Goal: Task Accomplishment & Management: Manage account settings

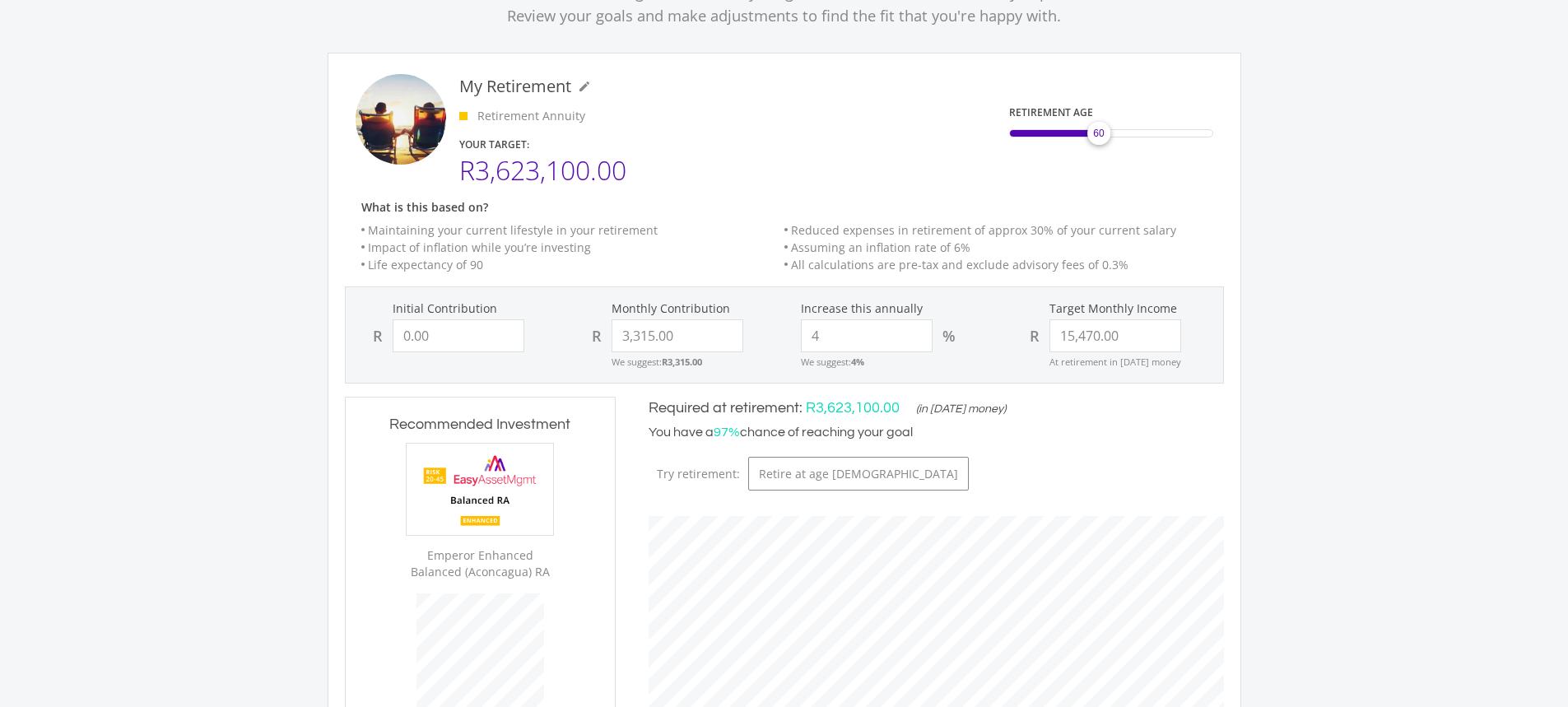
scroll to position [499, 270]
click at [481, 334] on input "0.00" at bounding box center [458, 335] width 132 height 33
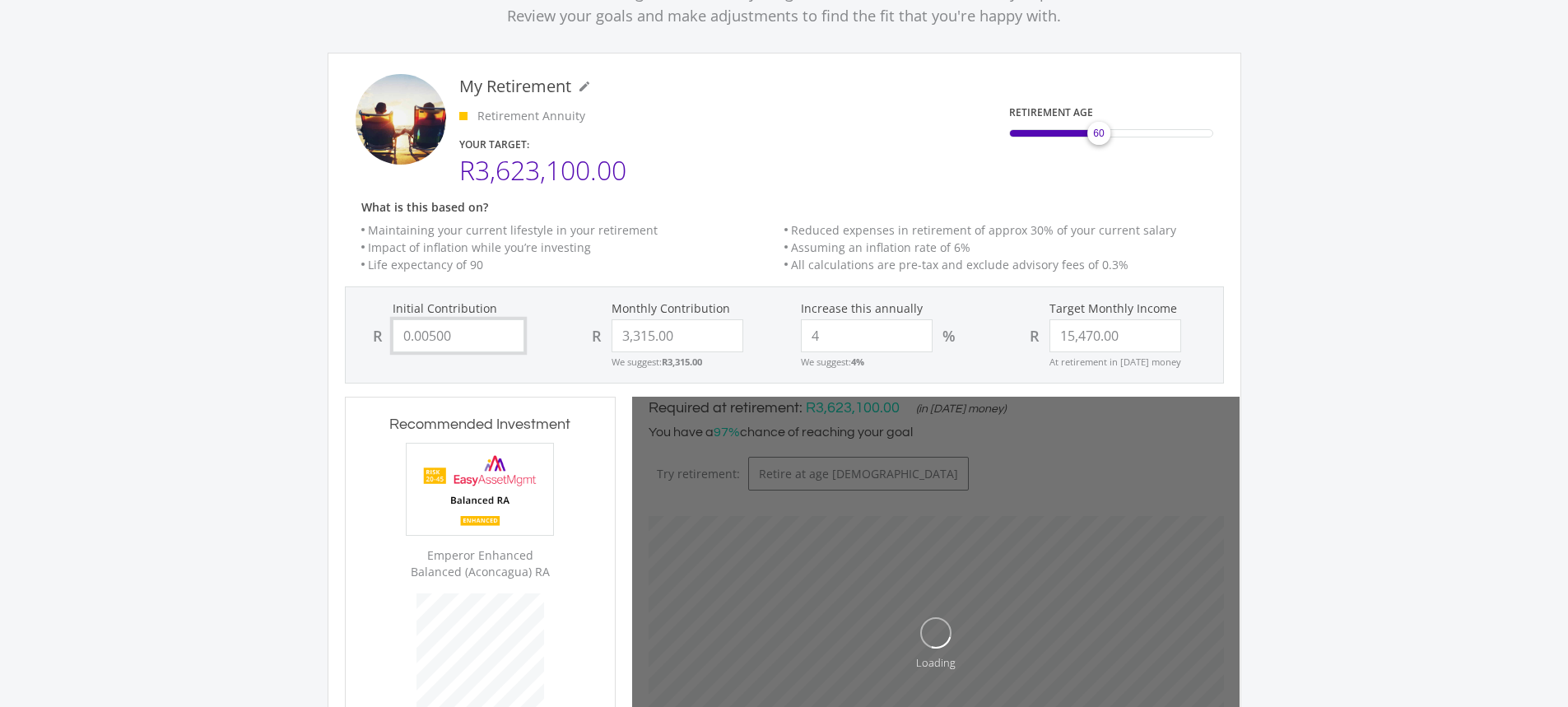
type input "0.005"
type input "3315"
type input "15470"
type input "3,315.00"
type input "15,470.00"
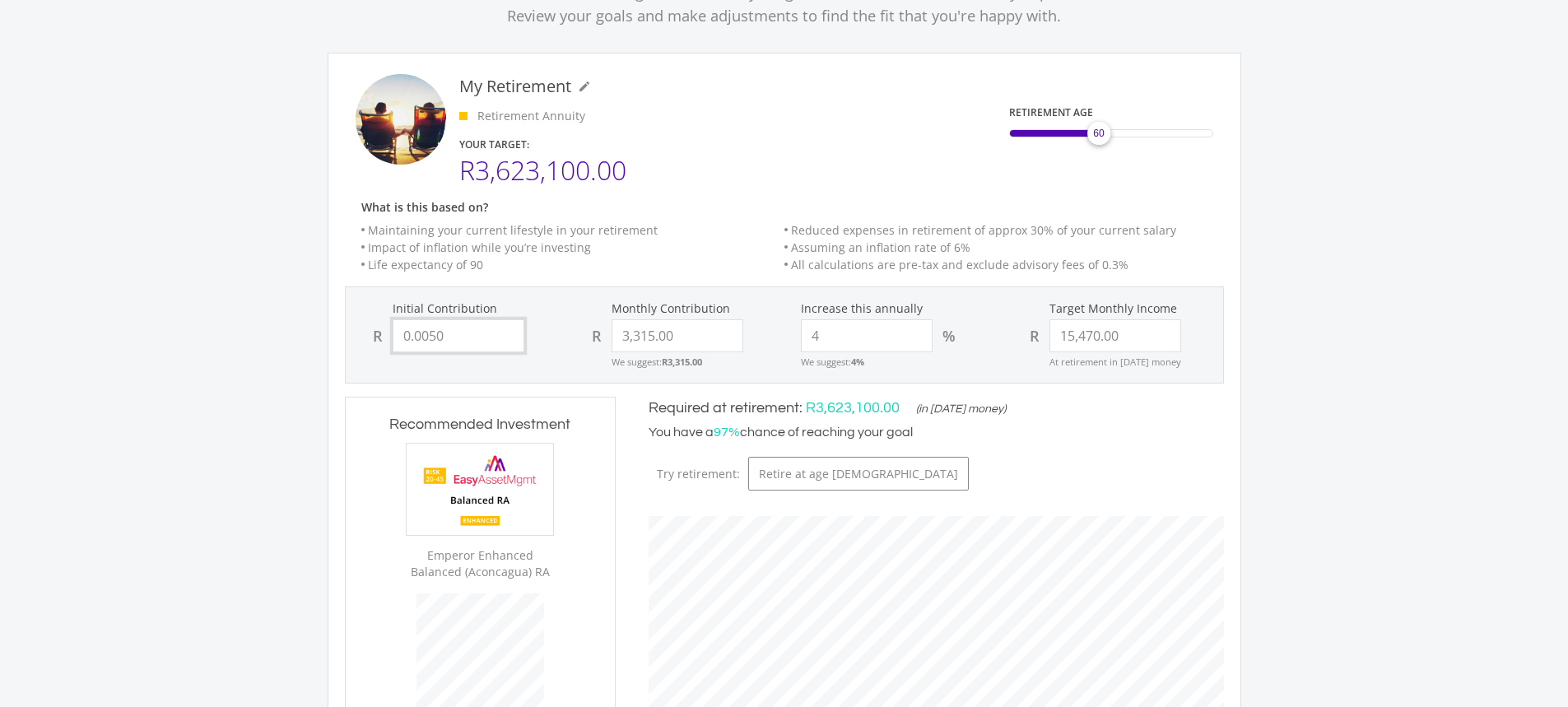
scroll to position [481, 608]
drag, startPoint x: 470, startPoint y: 340, endPoint x: 350, endPoint y: 331, distance: 120.3
click at [350, 331] on div "Initial Contribution R 0.00500" at bounding box center [455, 326] width 219 height 52
type input "50"
type input "3315"
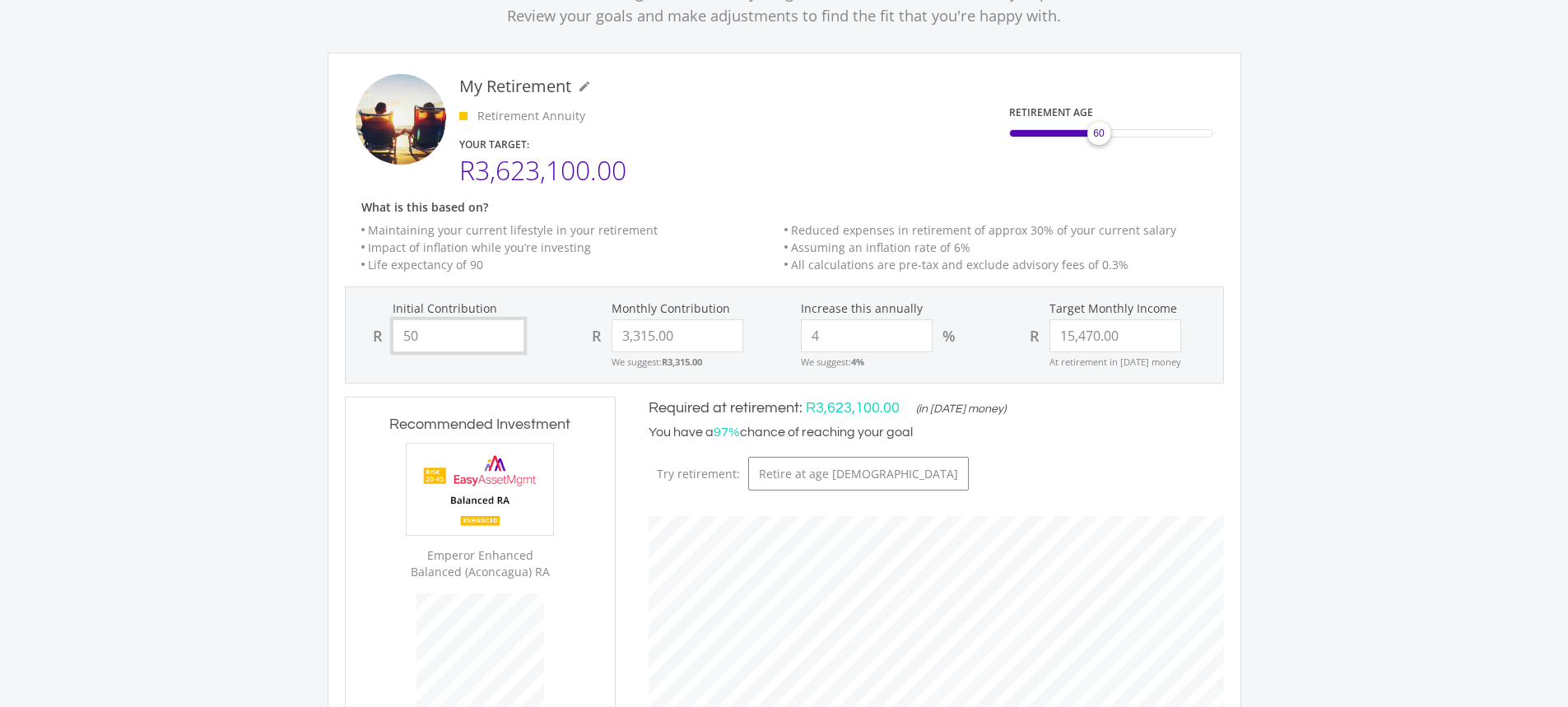
type input "15470"
type input "3,315.00"
type input "15,470.00"
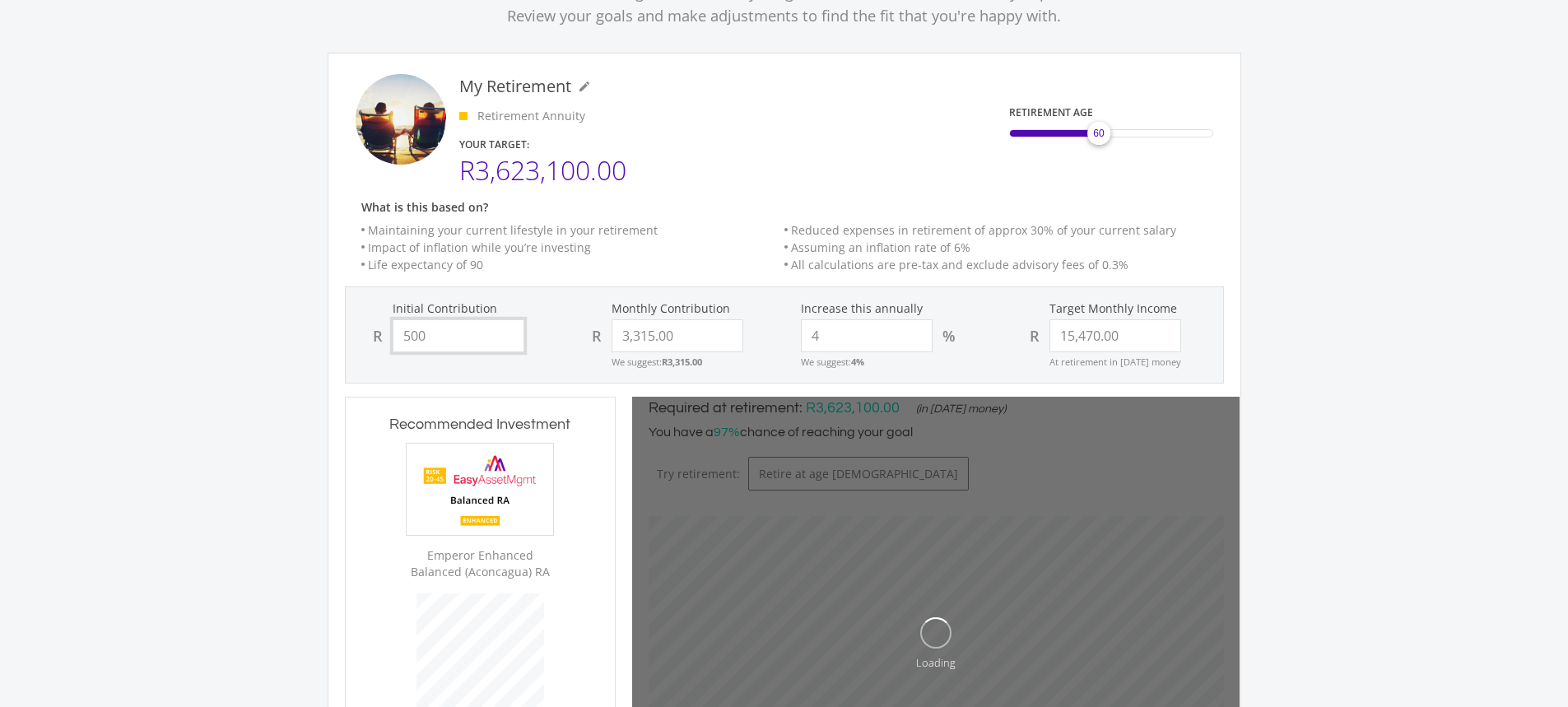
type input "5000"
type input "3315"
type input "15470"
type input "3,315.00"
type input "15,470.00"
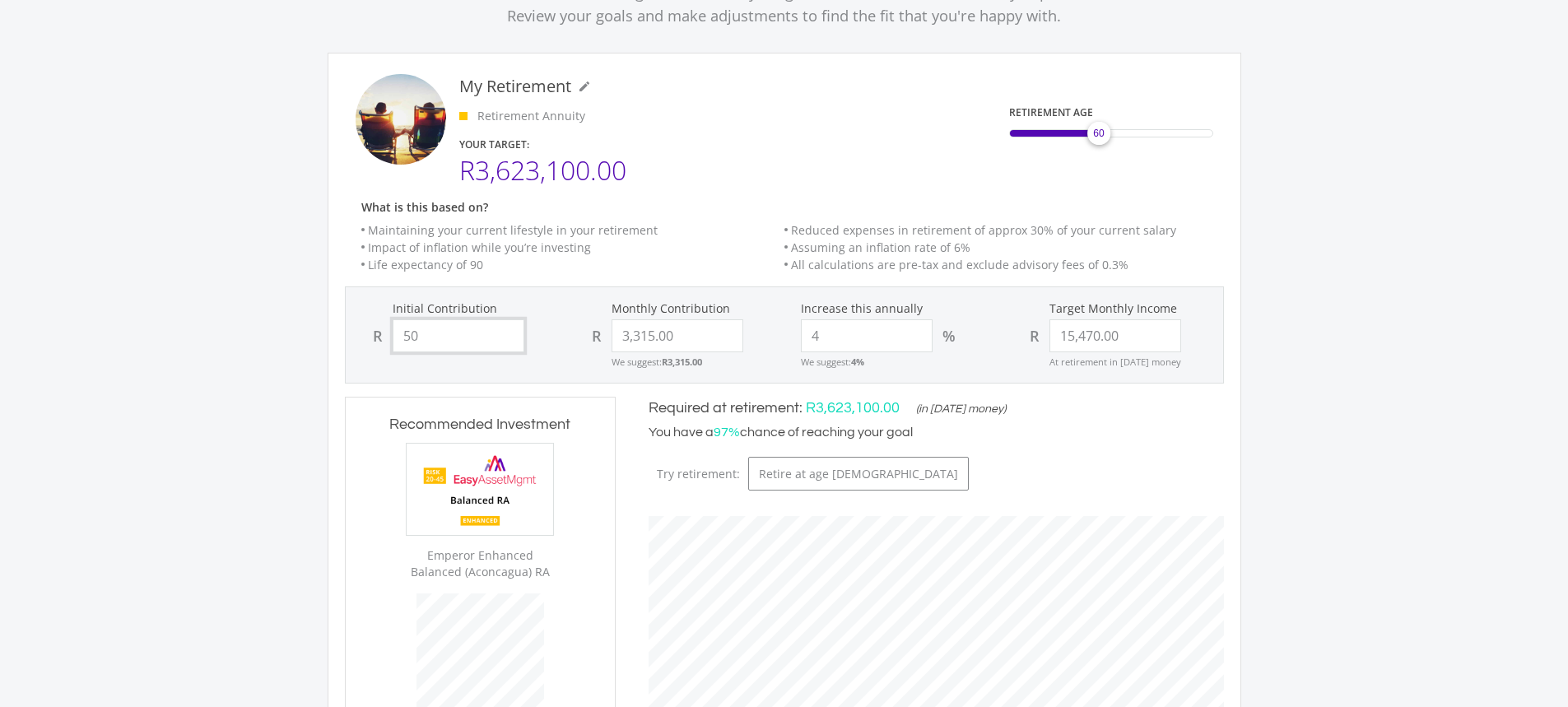
type input "5"
type input "10000"
type input "3315"
type input "15470"
type input "3,315.00"
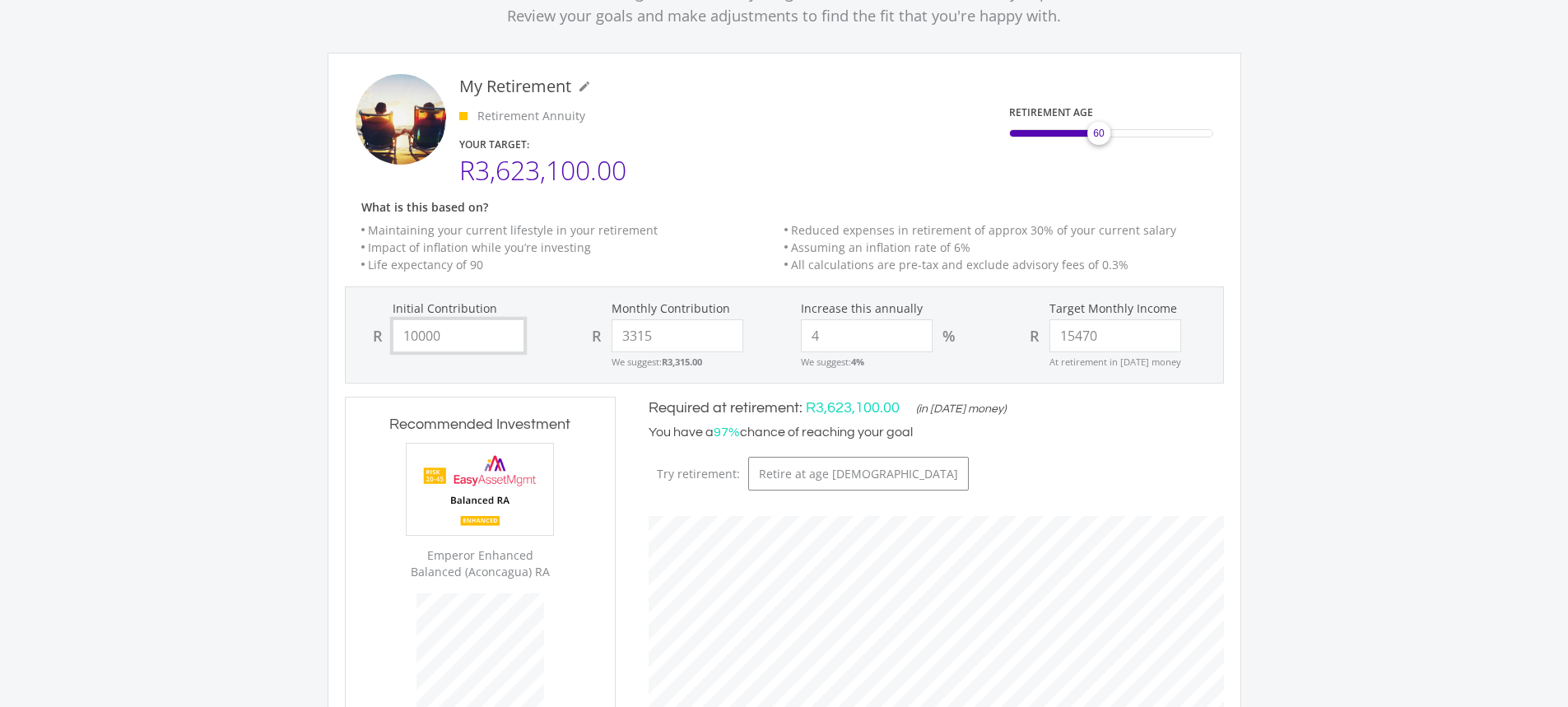
type input "15,470.00"
click at [561, 396] on ee-edit-retirement-goal "My Retirement mode_edit My Retirement Retirement Annuity YOUR TARGET: R3,623,10…" at bounding box center [784, 533] width 880 height 920
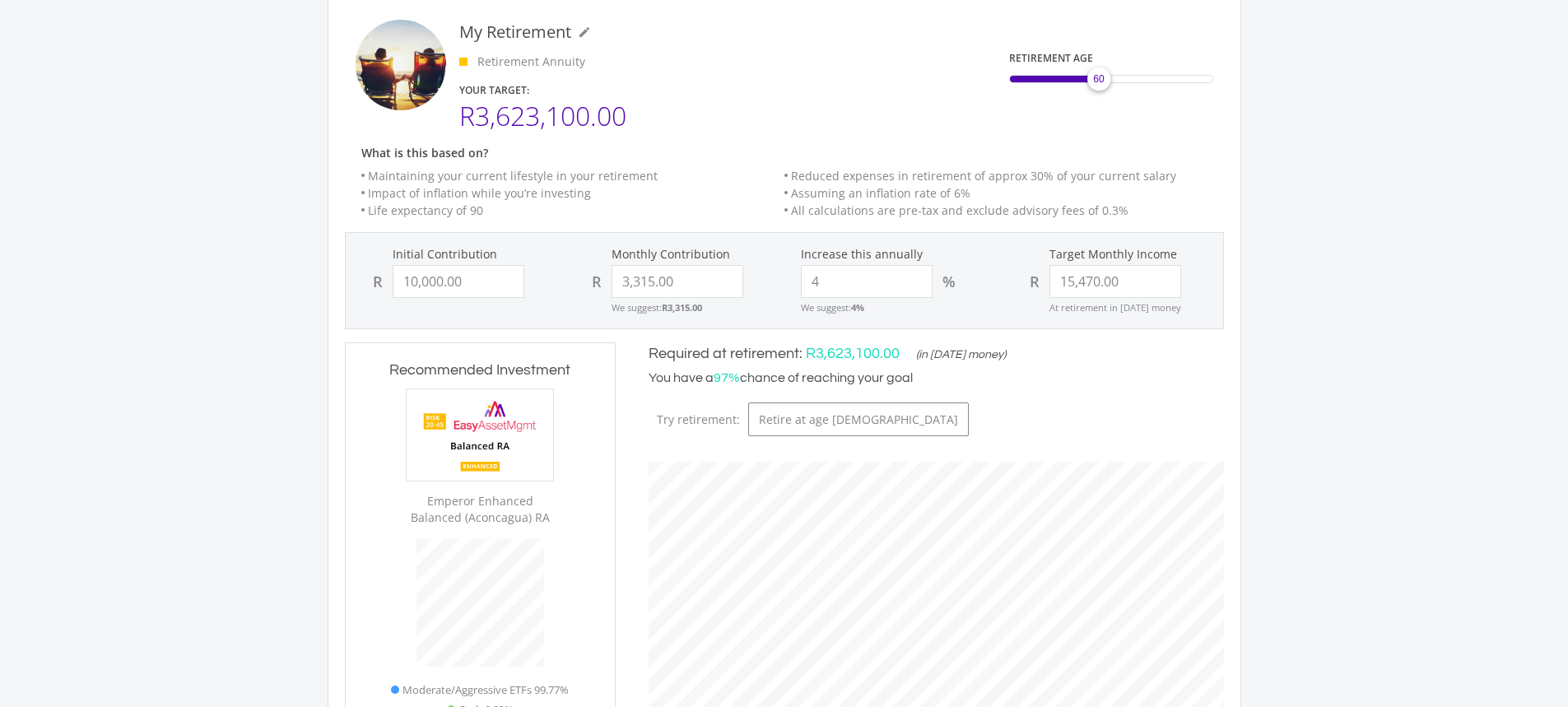
scroll to position [247, 0]
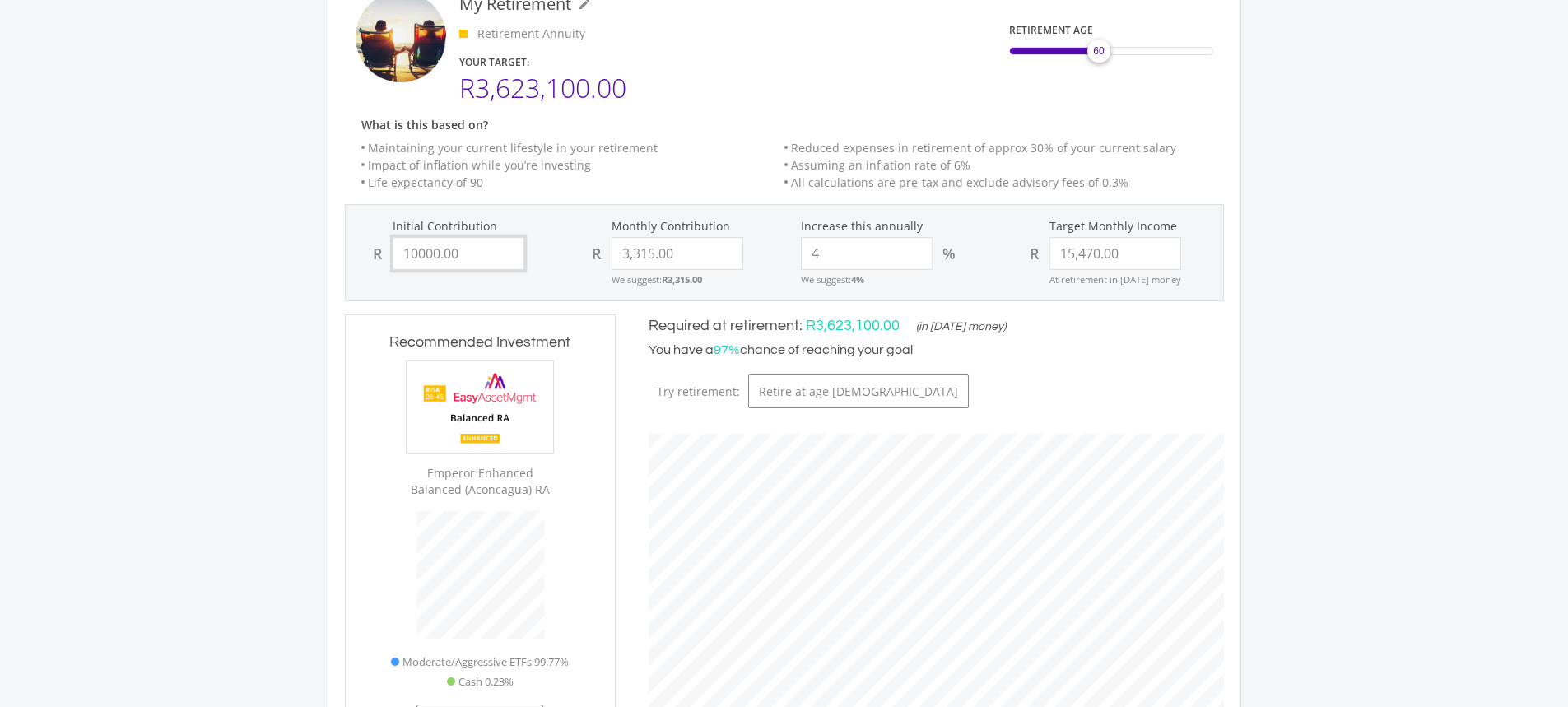
drag, startPoint x: 475, startPoint y: 251, endPoint x: 378, endPoint y: 250, distance: 97.0
click at [378, 250] on div "R 10000.00" at bounding box center [456, 253] width 186 height 33
type input "20000"
type input "3315"
type input "15470"
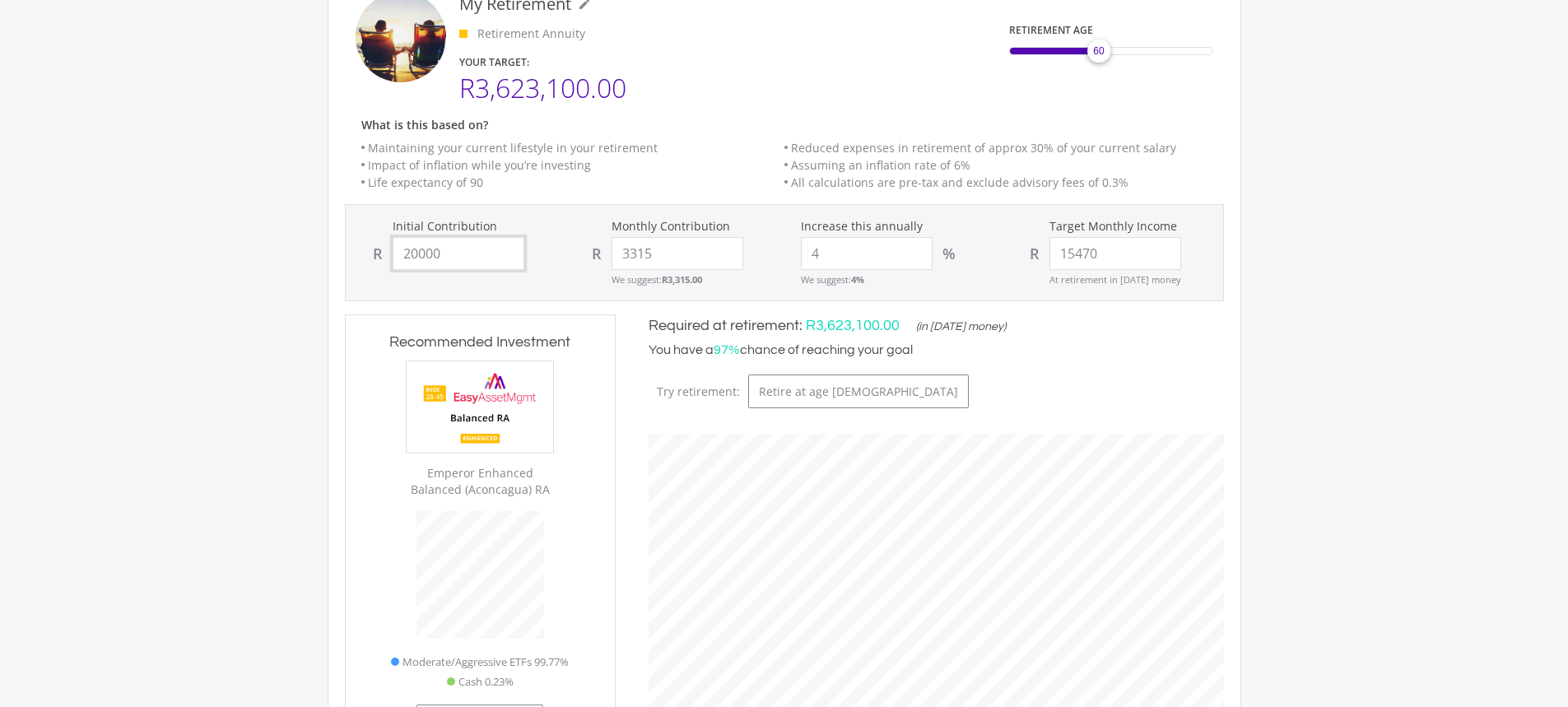
type input "3,315.00"
type input "15,470.00"
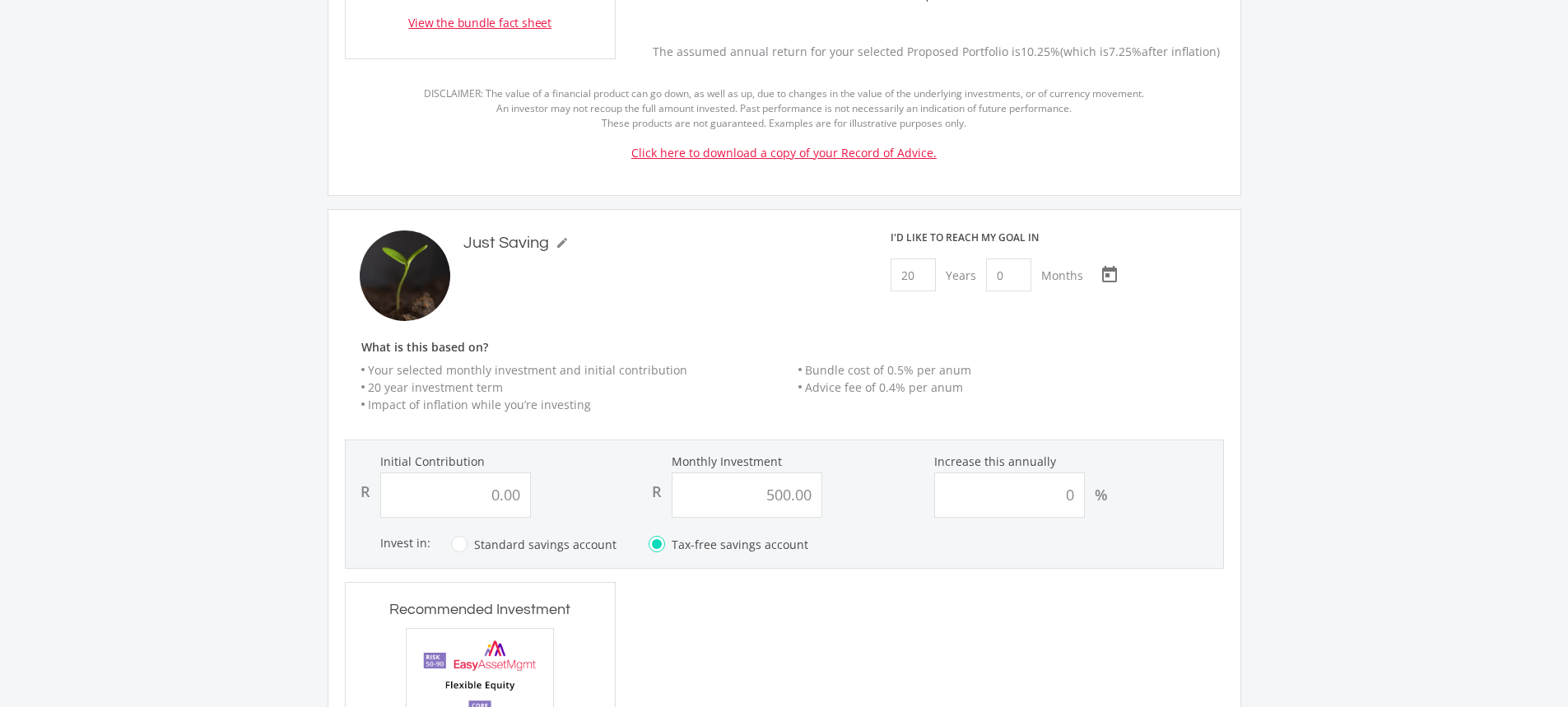
scroll to position [988, 0]
type input "20,000.00"
drag, startPoint x: 916, startPoint y: 257, endPoint x: 883, endPoint y: 257, distance: 33.0
click at [883, 257] on div "I'd like to reach my goal [DATE] [DATE] Choose a date" at bounding box center [1055, 272] width 361 height 91
type input "3"
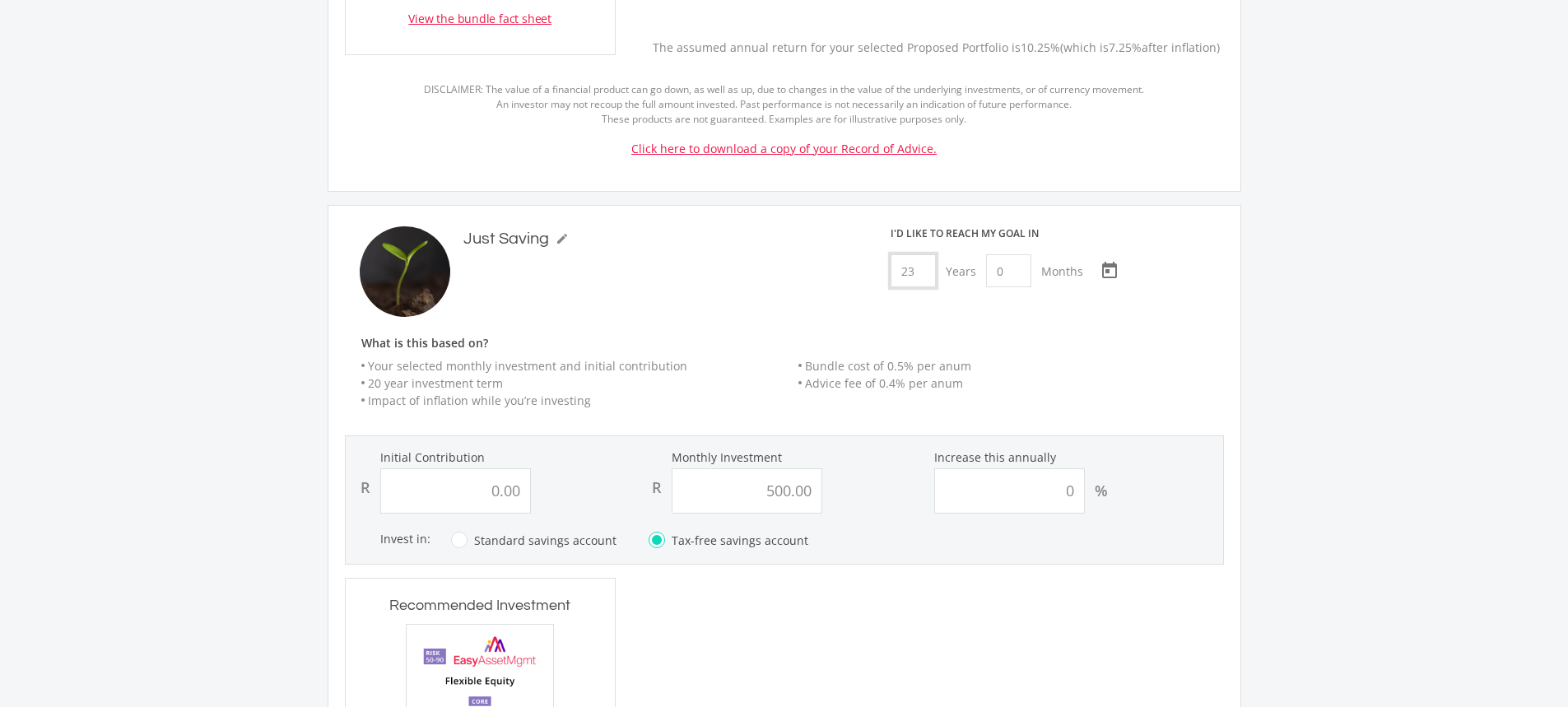
type input "23"
click at [754, 298] on div "Just Saving mode_edit Just Saving" at bounding box center [604, 272] width 510 height 91
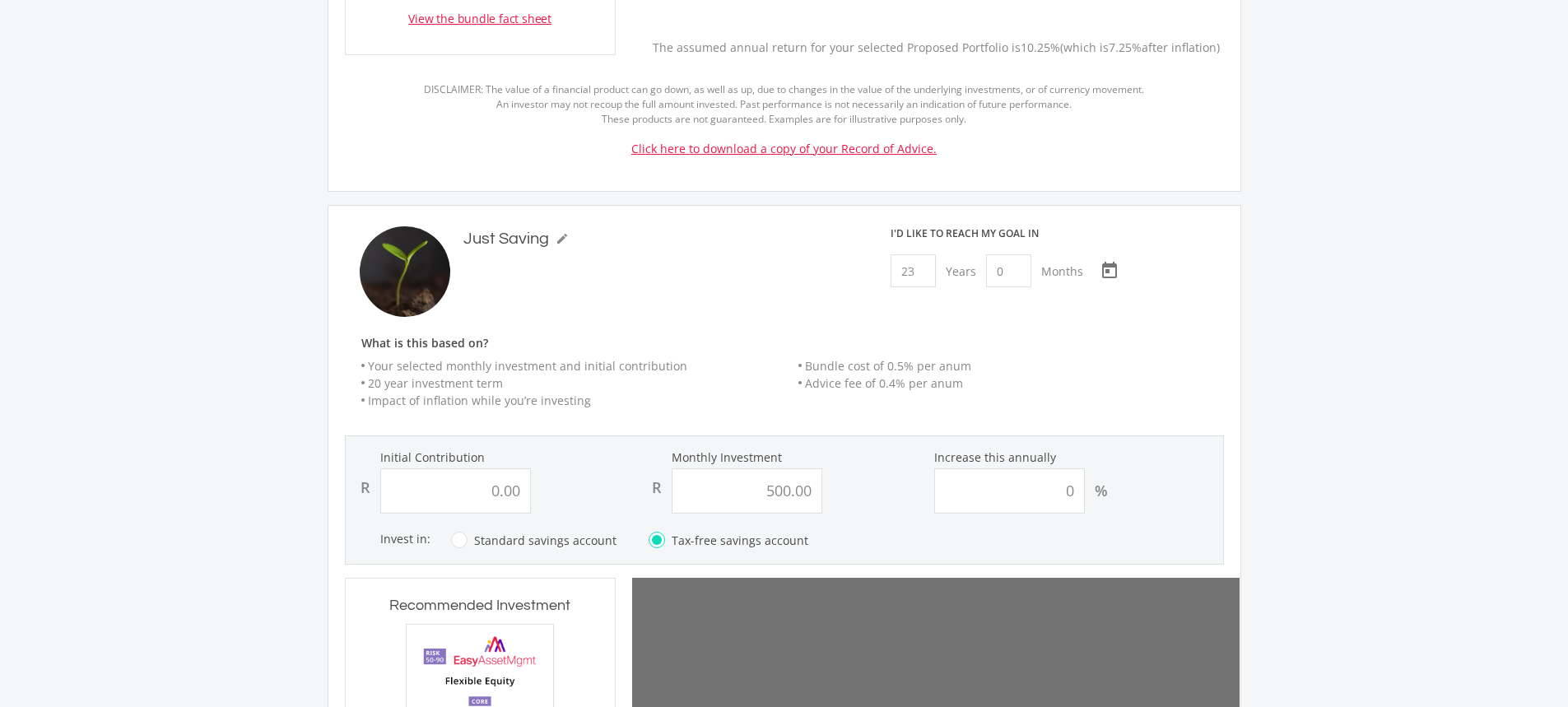
type input "0"
type input "500"
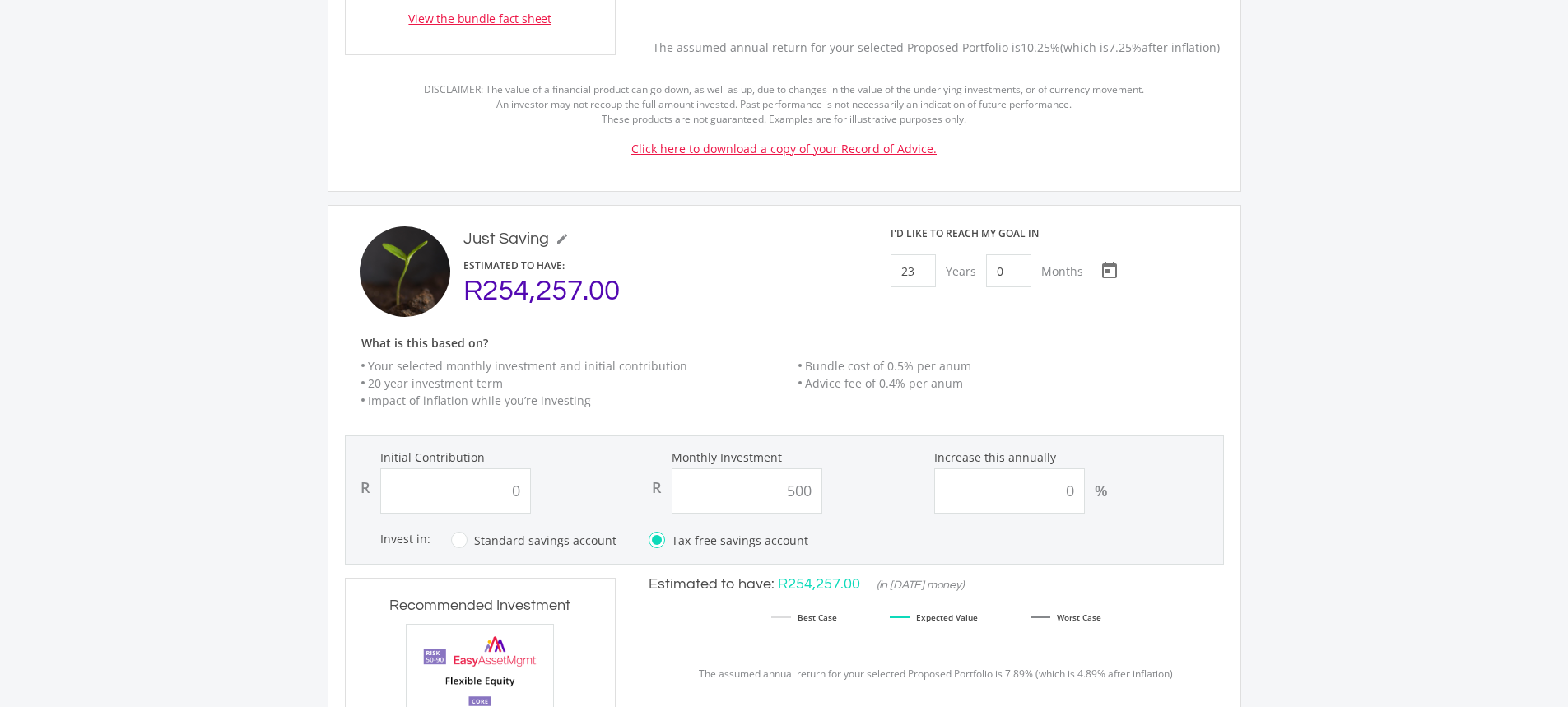
type input "0.00"
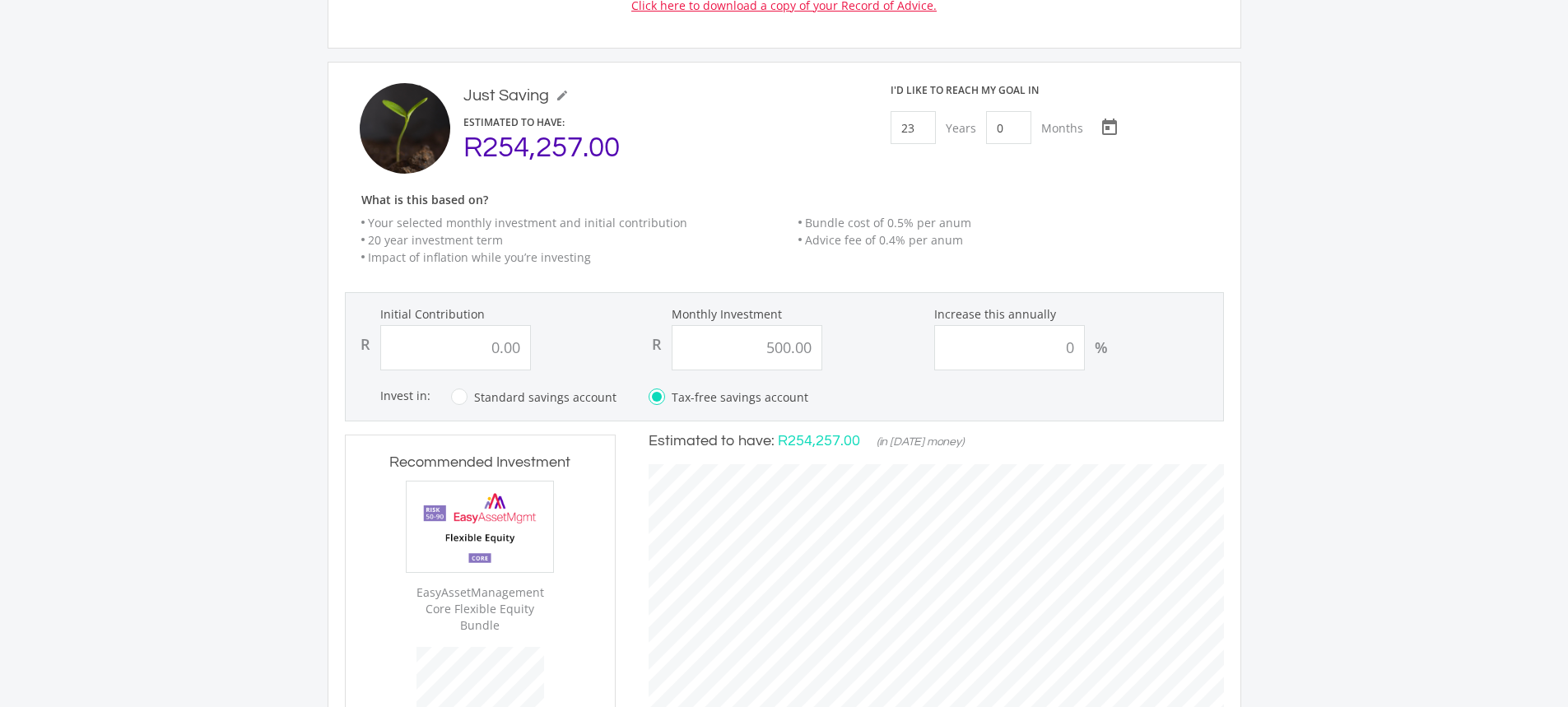
scroll to position [1152, 0]
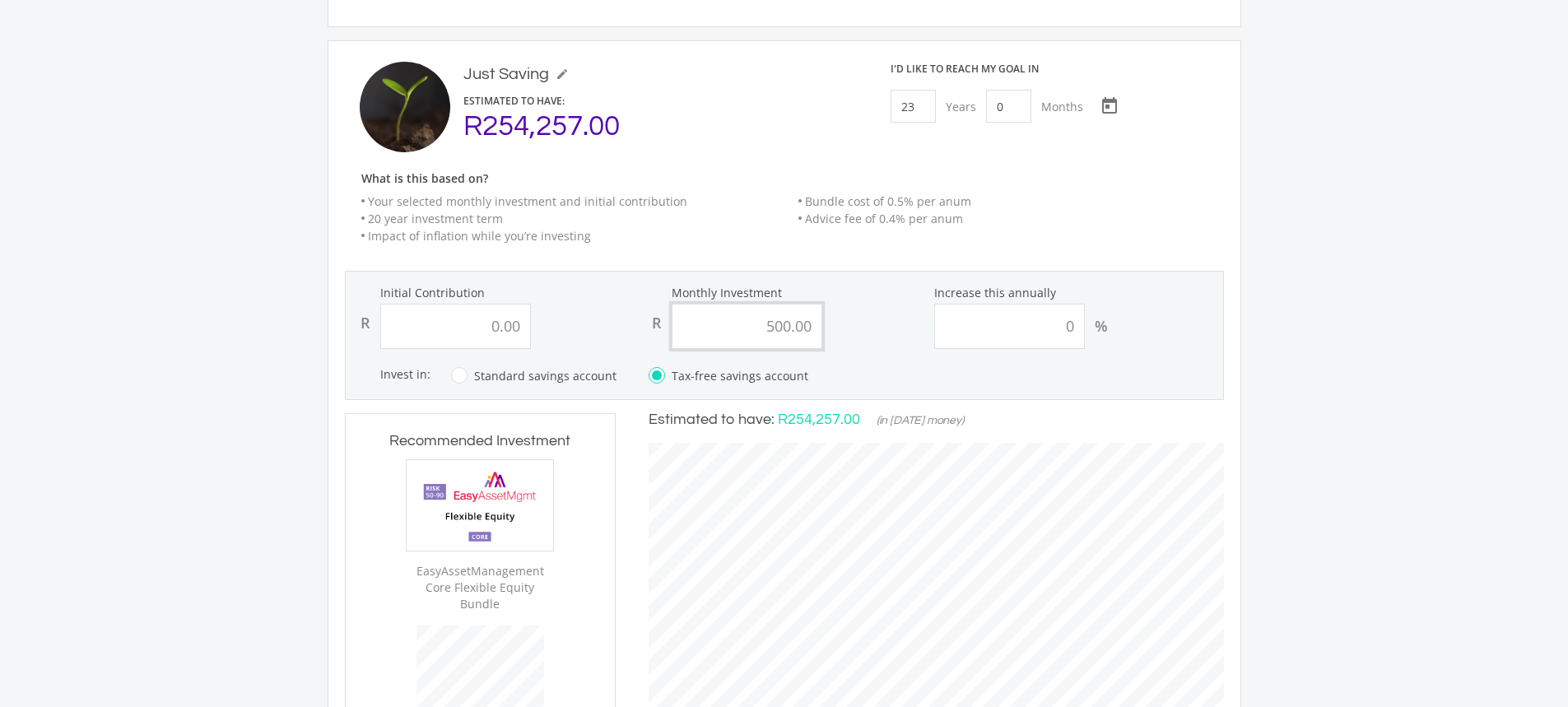
drag, startPoint x: 790, startPoint y: 312, endPoint x: 754, endPoint y: 311, distance: 36.0
click at [754, 311] on input "500.00" at bounding box center [747, 326] width 151 height 45
type input "1,000.00"
click at [893, 366] on div "Invest in: Which account type should I choose? Tax-free Savings Account (TFSA):…" at bounding box center [802, 376] width 842 height 21
type input "0"
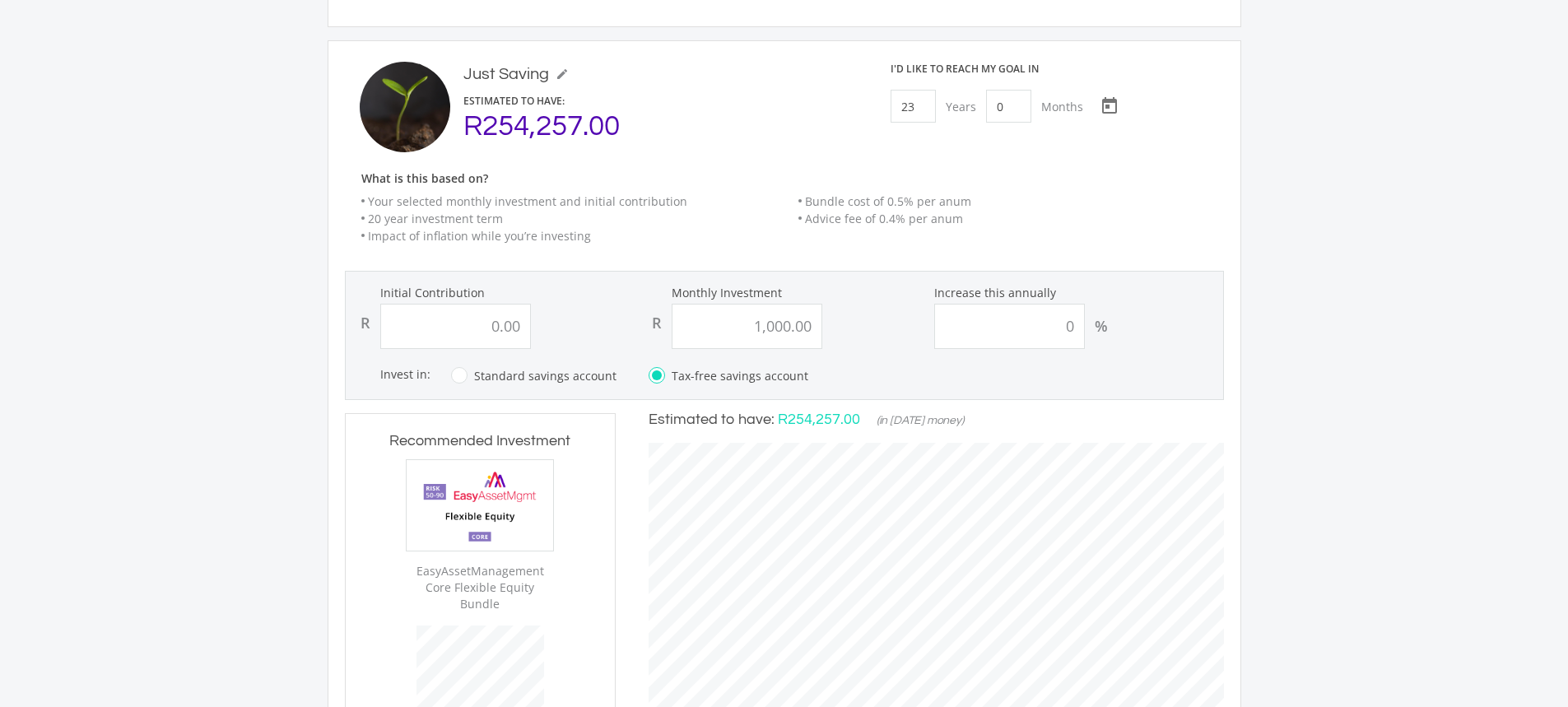
type input "1000"
type input "0.00"
type input "1,000.00"
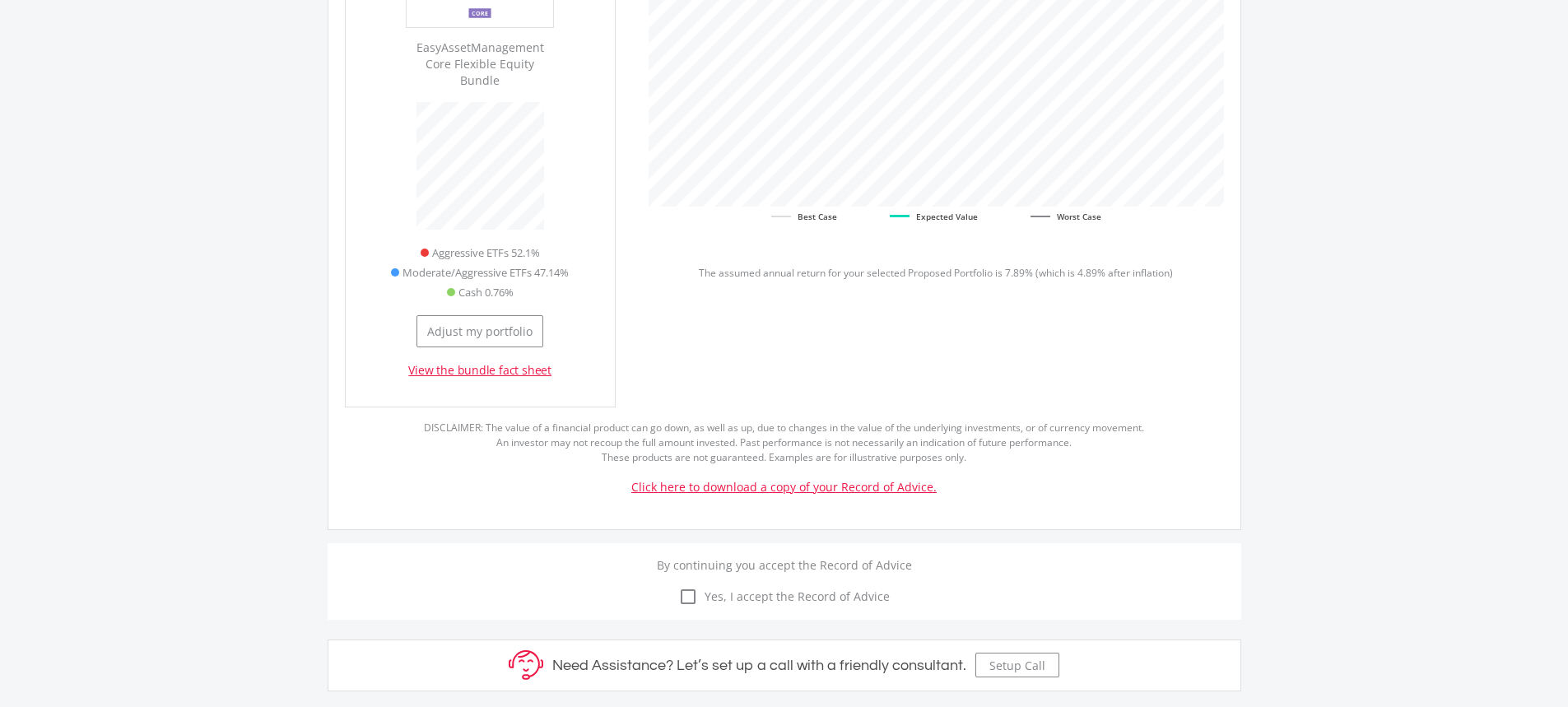
scroll to position [1647, 0]
